Goal: Find specific page/section: Find specific page/section

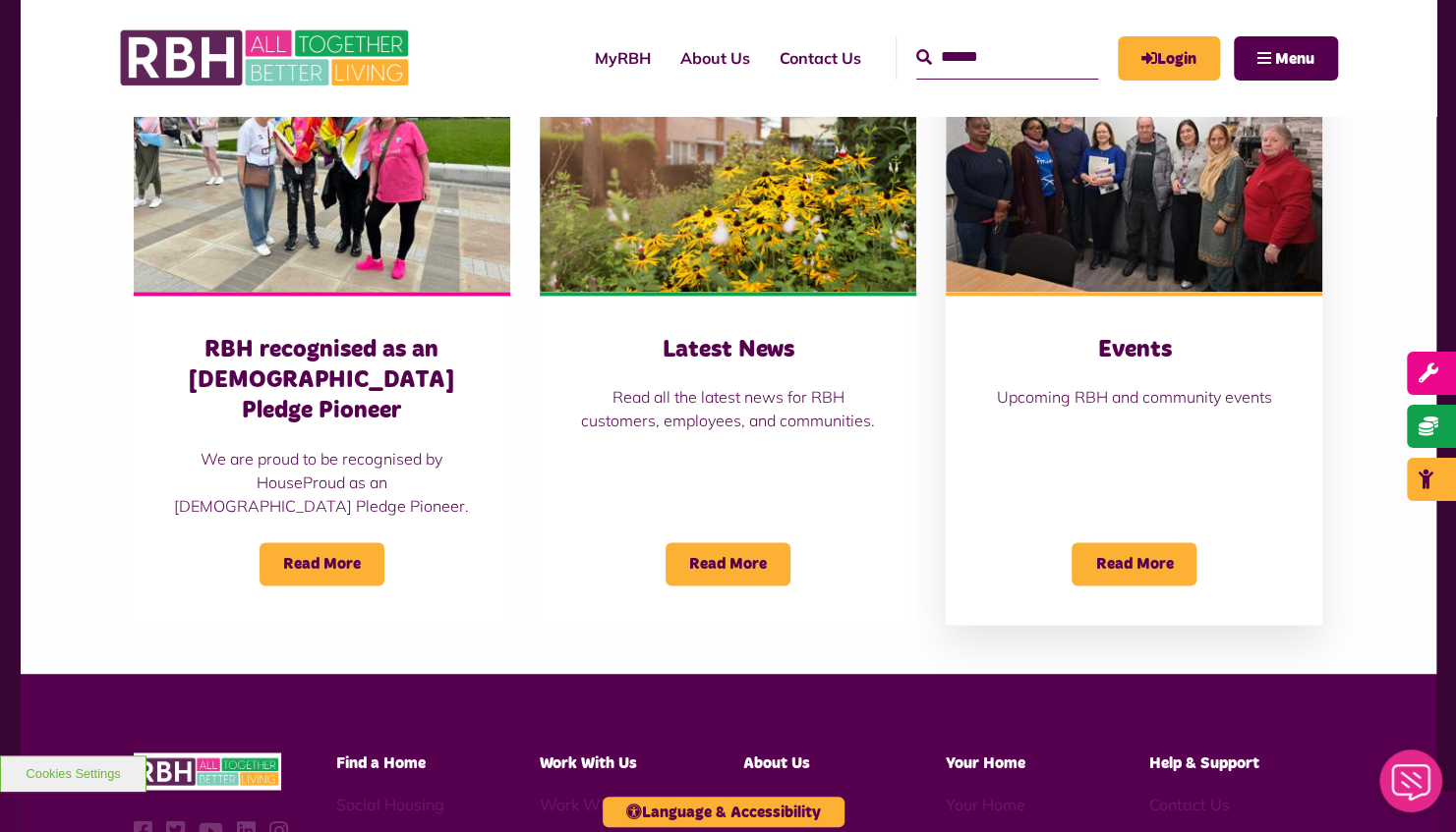
scroll to position [1422, 0]
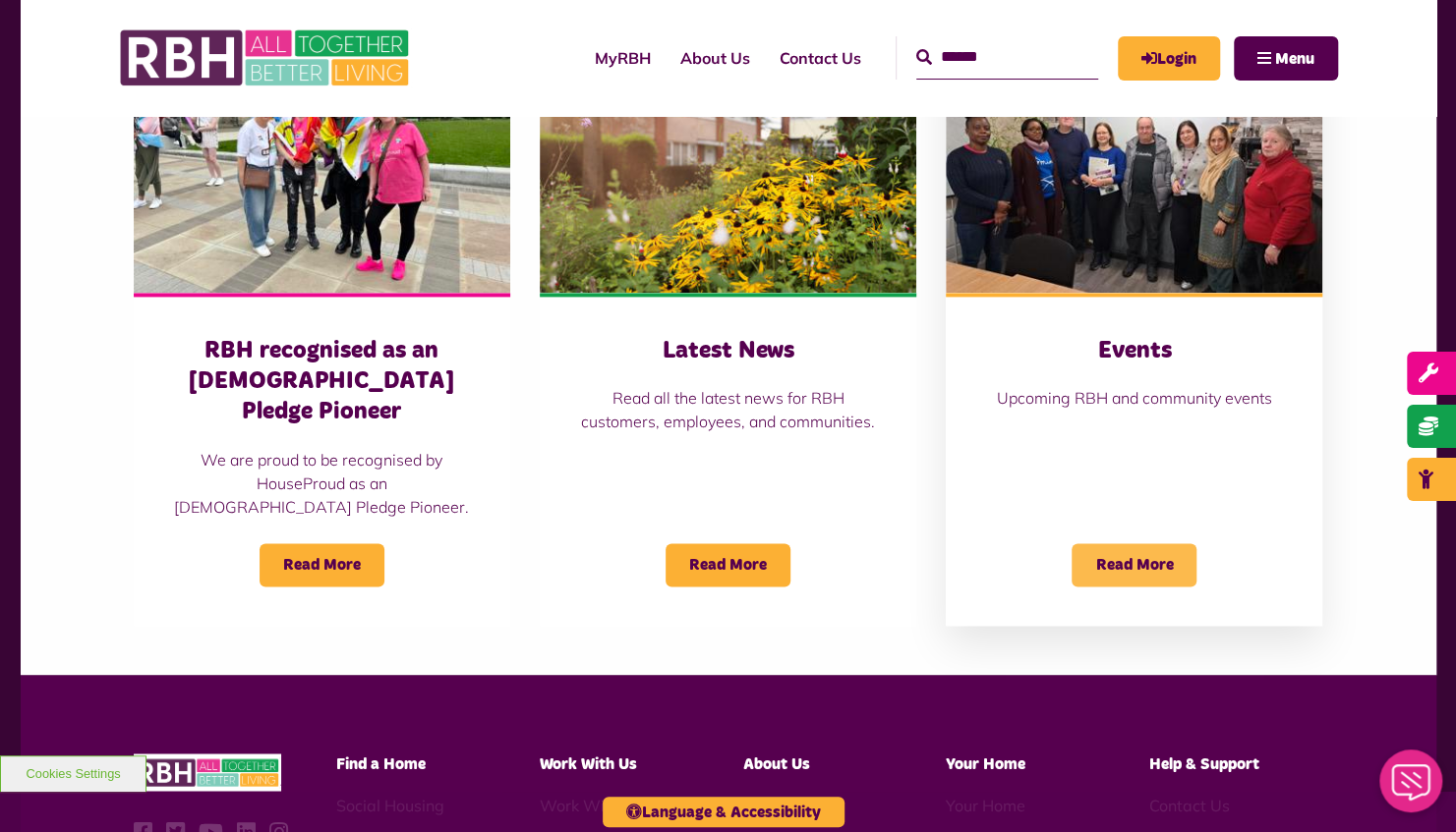
click at [1101, 543] on span "Read More" at bounding box center [1134, 565] width 125 height 44
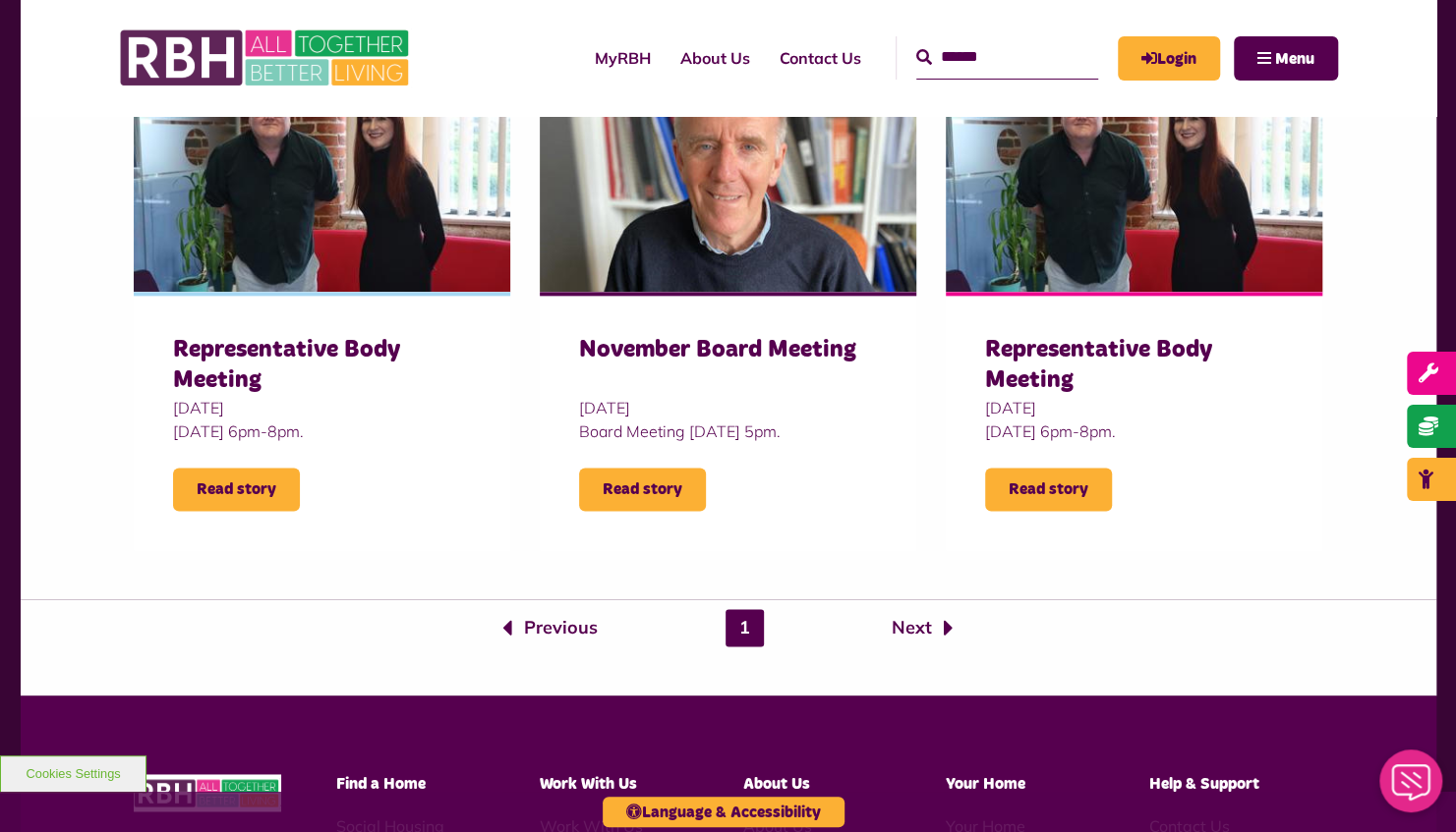
scroll to position [1277, 0]
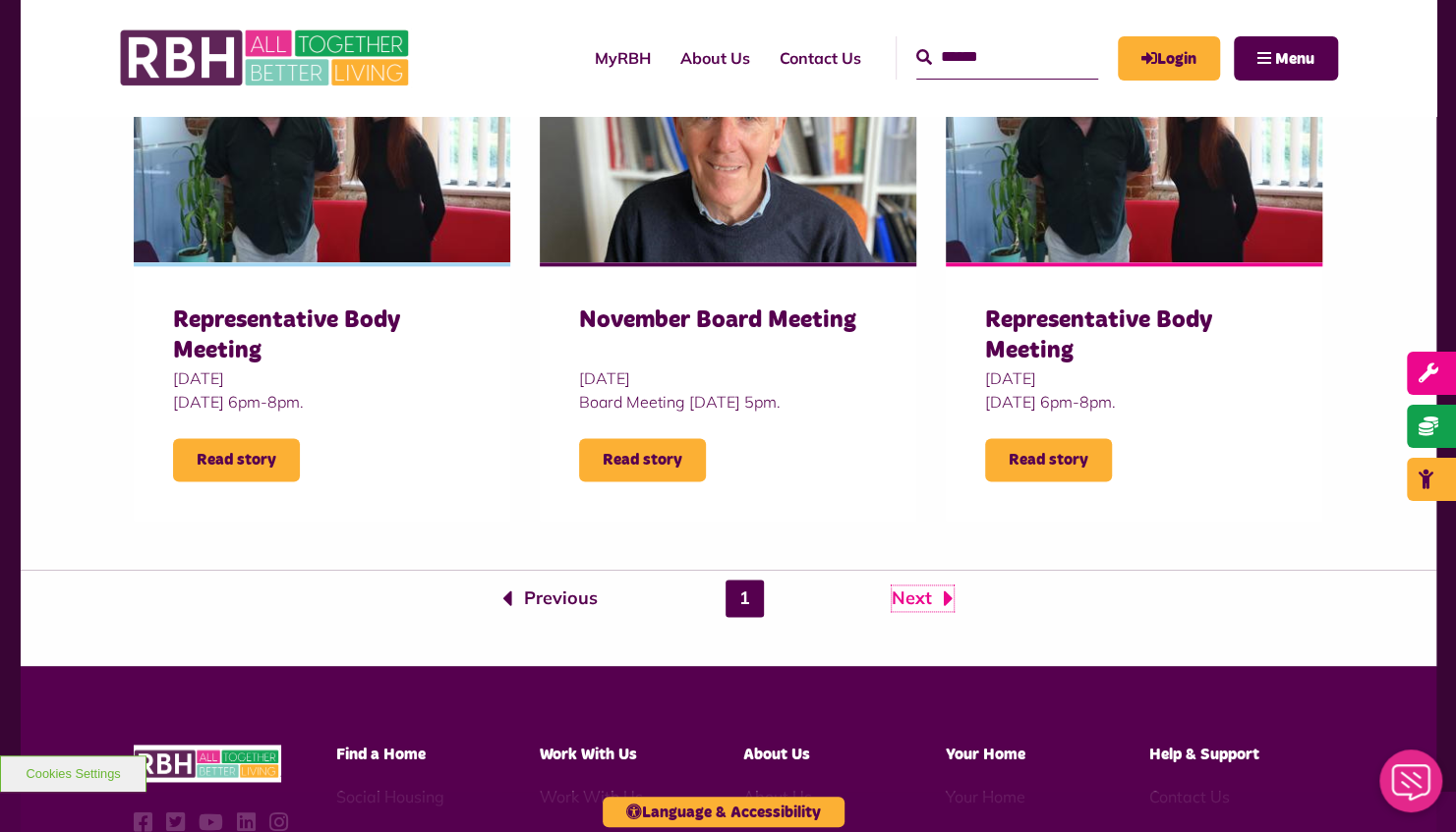
click at [930, 596] on link "Next" at bounding box center [922, 599] width 61 height 26
click at [914, 600] on link "Next" at bounding box center [922, 599] width 61 height 26
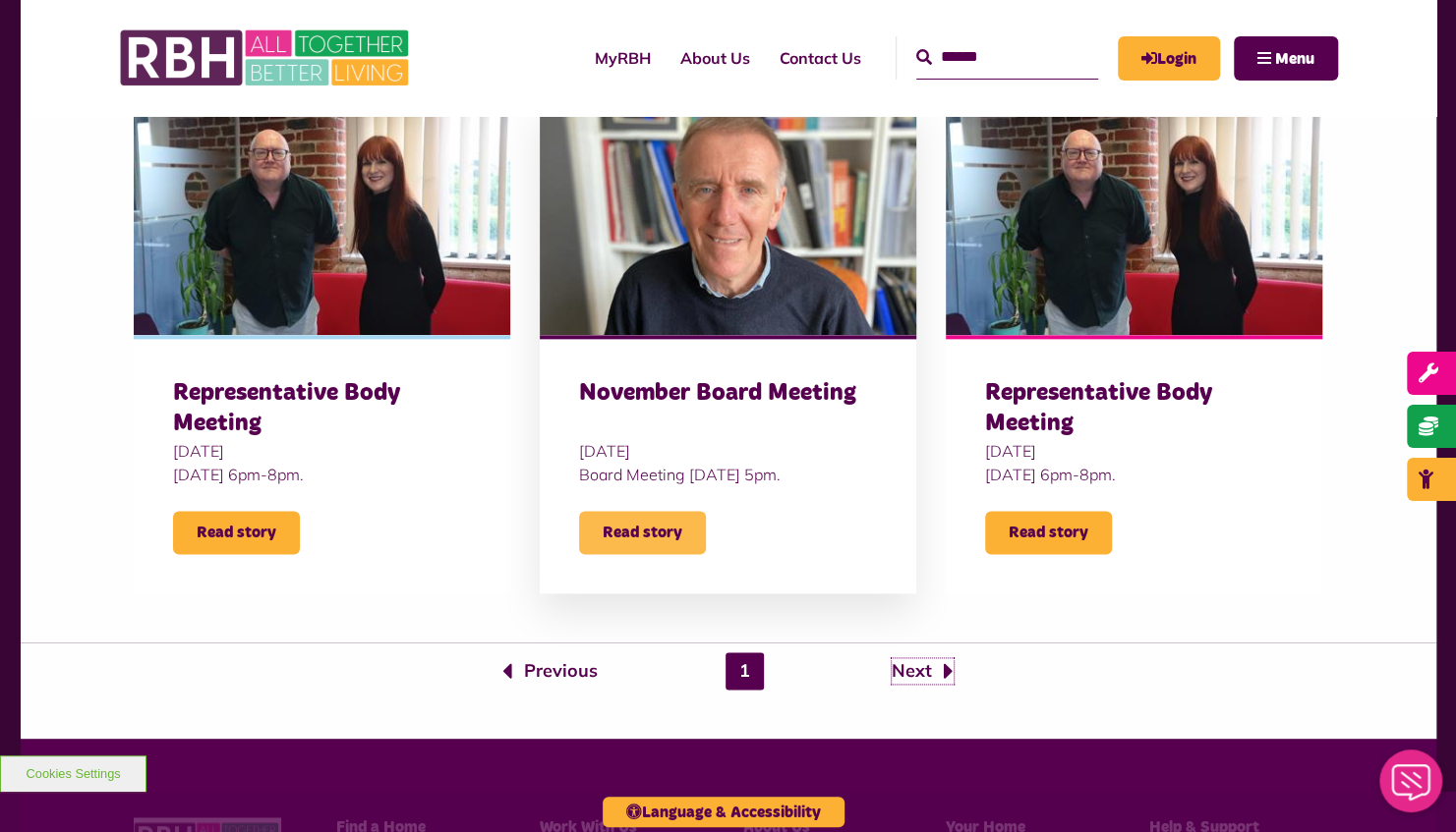
scroll to position [1201, 0]
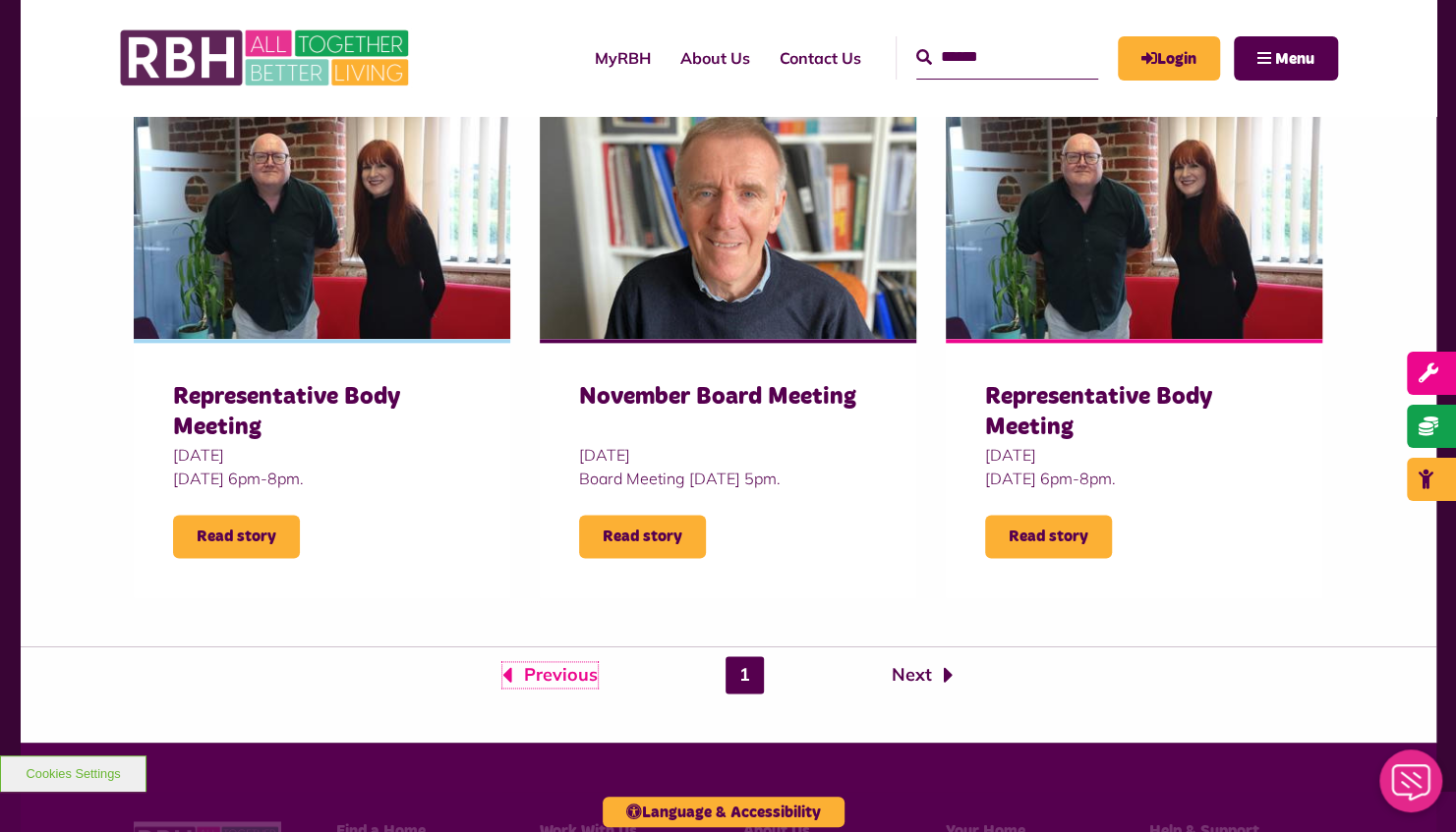
click at [592, 680] on link "Previous" at bounding box center [549, 675] width 95 height 26
drag, startPoint x: 592, startPoint y: 680, endPoint x: 550, endPoint y: 668, distance: 43.7
click at [547, 670] on link "Previous" at bounding box center [549, 675] width 95 height 26
click at [913, 675] on link "Next" at bounding box center [922, 675] width 61 height 26
